Goal: Task Accomplishment & Management: Check status

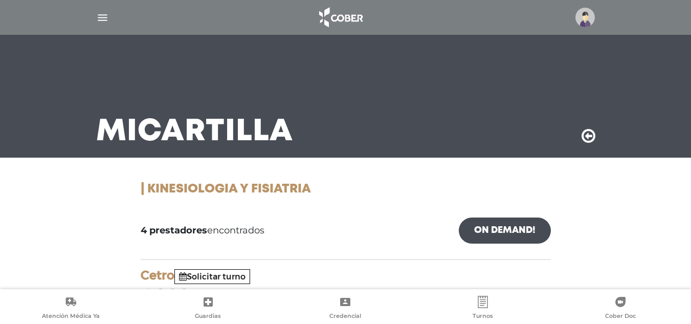
click at [92, 16] on div at bounding box center [346, 17] width 524 height 25
click at [97, 19] on img "button" at bounding box center [102, 17] width 13 height 13
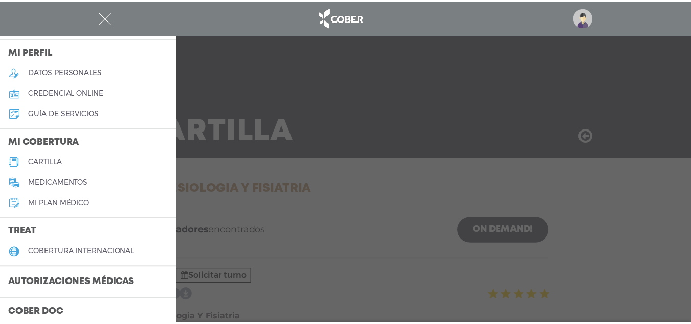
scroll to position [51, 0]
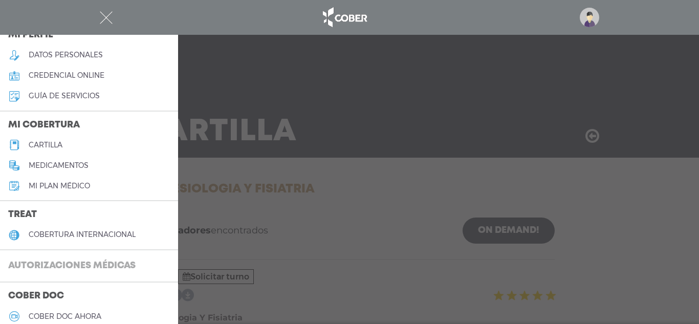
click at [94, 254] on link "Autorizaciones médicas" at bounding box center [89, 266] width 178 height 24
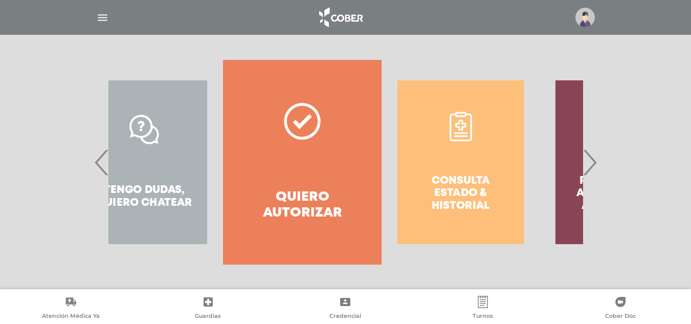
drag, startPoint x: 366, startPoint y: 180, endPoint x: 310, endPoint y: 171, distance: 57.0
click at [310, 171] on link "Quiero autorizar" at bounding box center [302, 162] width 158 height 205
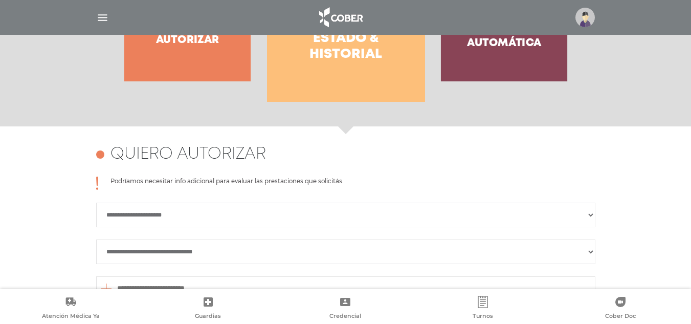
click at [344, 59] on h4 "Consulta estado & historial" at bounding box center [346, 39] width 121 height 48
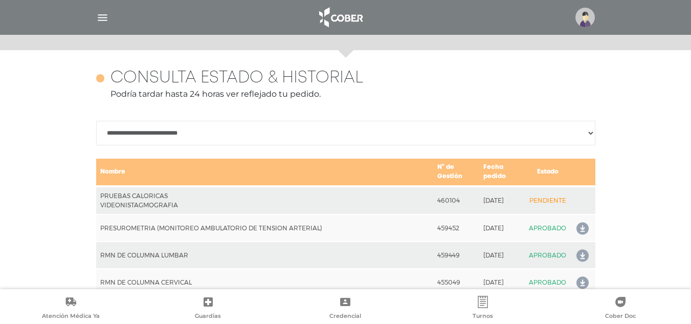
scroll to position [454, 0]
